Goal: Information Seeking & Learning: Learn about a topic

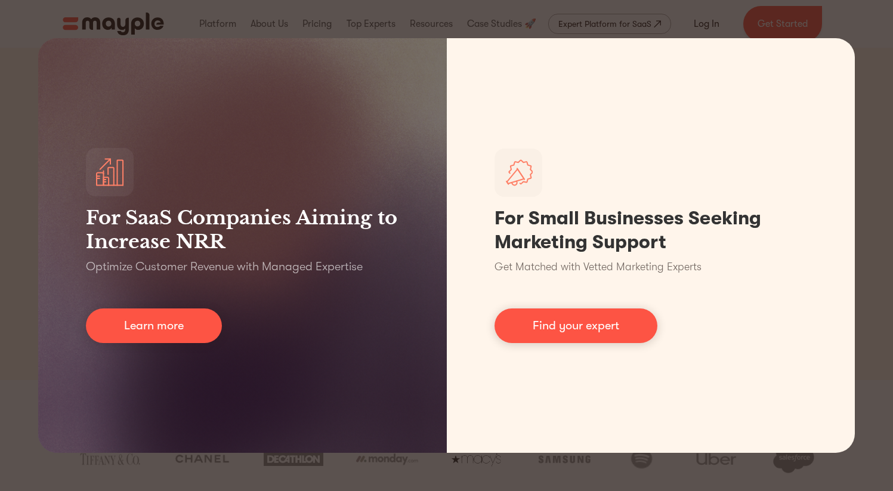
click at [875, 82] on div "For SaaS Companies Aiming to Increase NRR Optimize Customer Revenue with Manage…" at bounding box center [446, 245] width 893 height 491
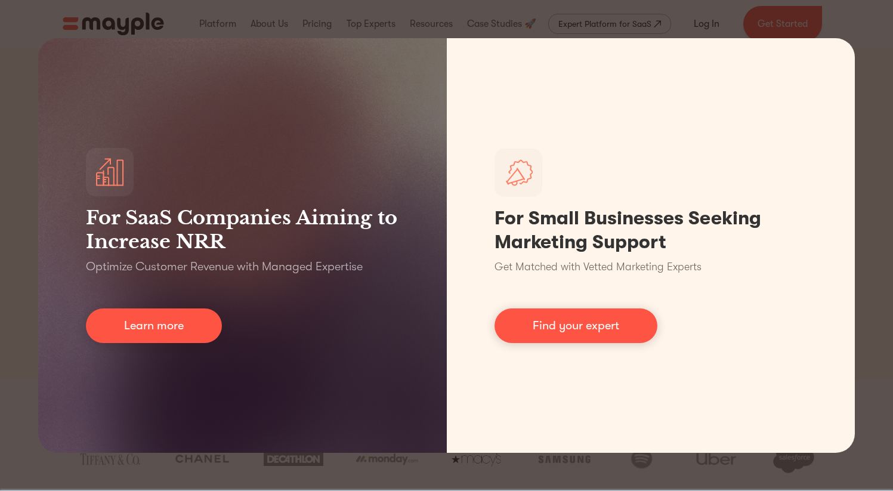
click at [874, 77] on div "For SaaS Companies Aiming to Increase NRR Optimize Customer Revenue with Manage…" at bounding box center [446, 245] width 893 height 491
click at [834, 16] on div "For SaaS Companies Aiming to Increase NRR Optimize Customer Revenue with Manage…" at bounding box center [446, 245] width 893 height 491
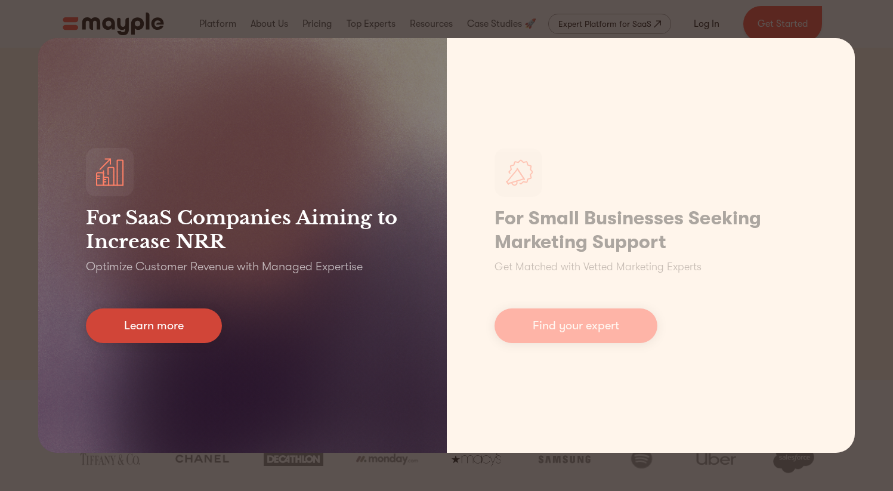
click at [178, 323] on link "Learn more" at bounding box center [154, 325] width 136 height 35
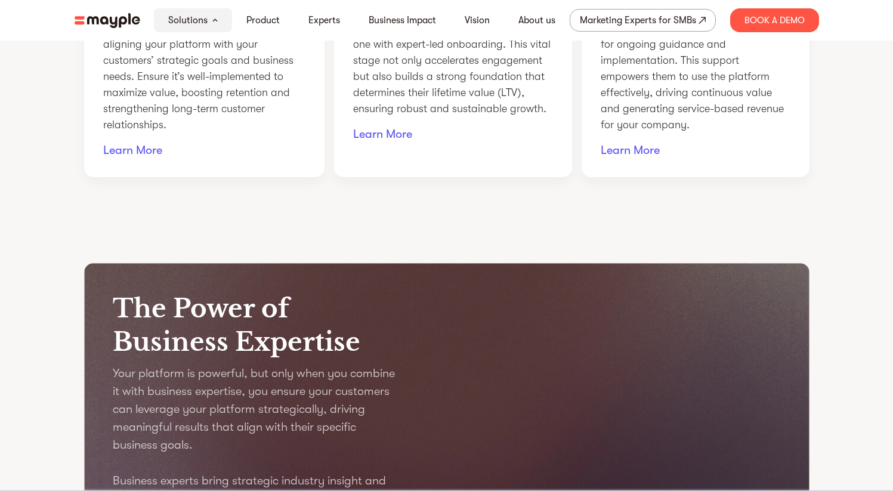
scroll to position [1108, 0]
